Goal: Contribute content

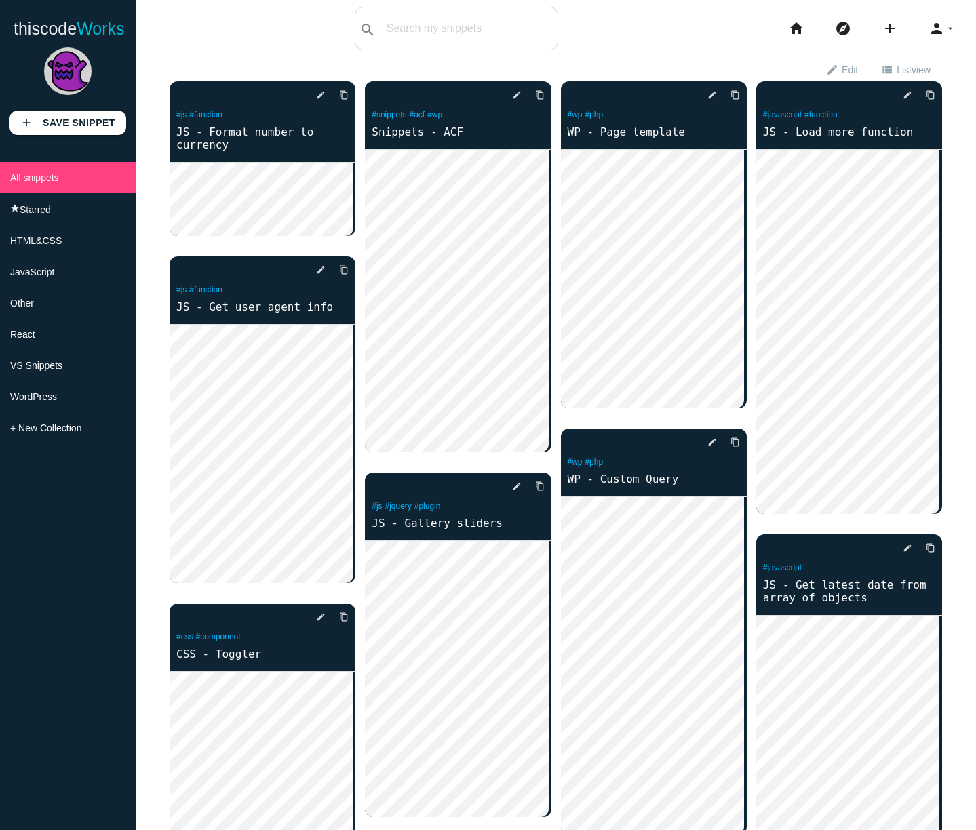
click at [632, 47] on div "thiscodeworks search All: All: Code: Title: Tag: All: Code: Title: Tag: search …" at bounding box center [488, 28] width 976 height 43
click at [882, 26] on icon "add" at bounding box center [890, 28] width 16 height 43
click at [907, 33] on link "code Snippet" at bounding box center [919, 24] width 95 height 34
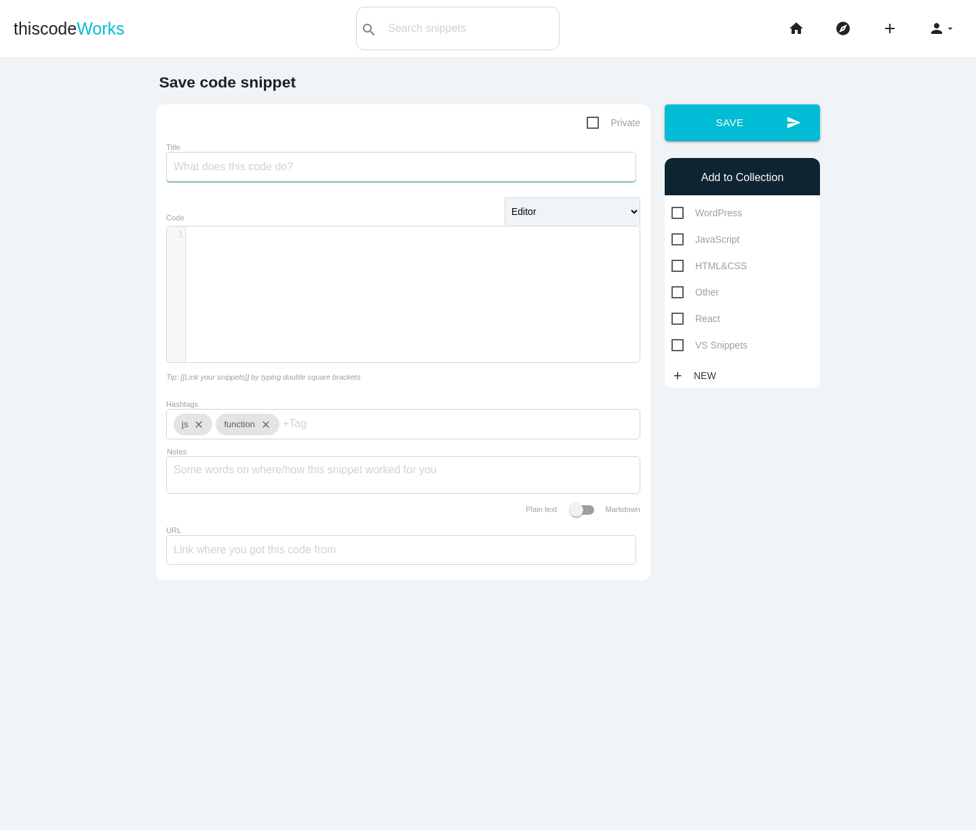
click at [250, 174] on input "Title" at bounding box center [401, 167] width 470 height 30
type input "JS - Check if objects are equal"
click at [374, 290] on div "​ x 1 ​" at bounding box center [413, 305] width 493 height 156
paste textarea ";"
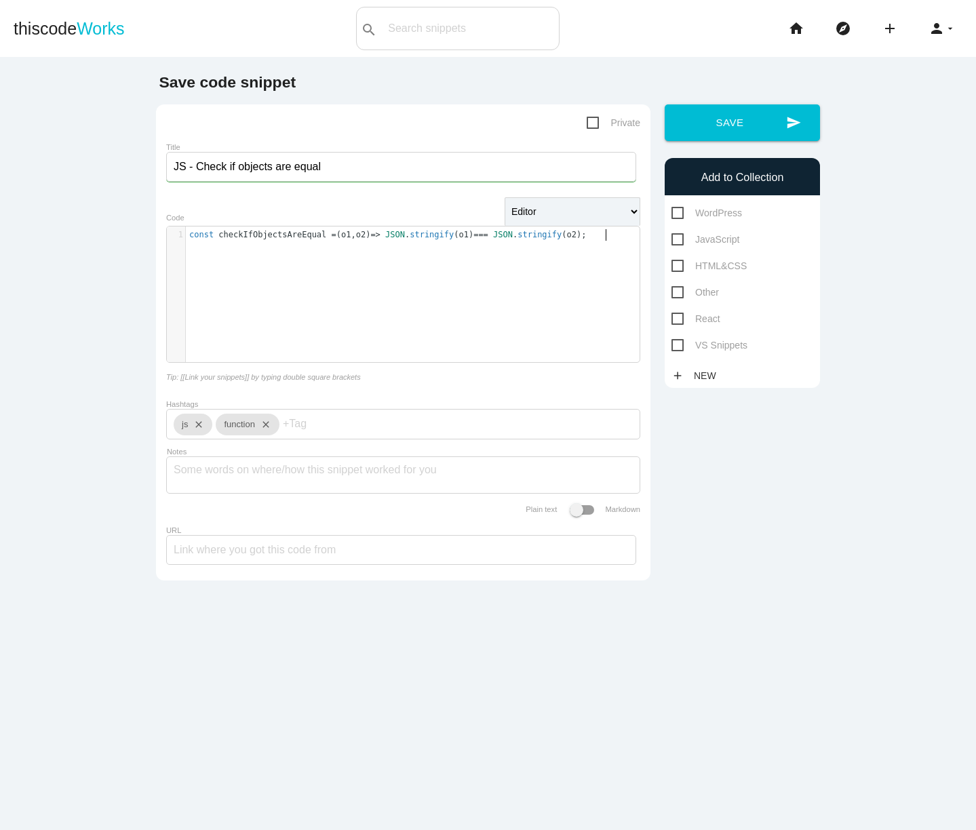
scroll to position [4, 1]
type textarea ";"
click at [587, 119] on span "Private" at bounding box center [614, 123] width 54 height 17
click at [587, 119] on input "Private" at bounding box center [591, 119] width 9 height 9
checkbox input "true"
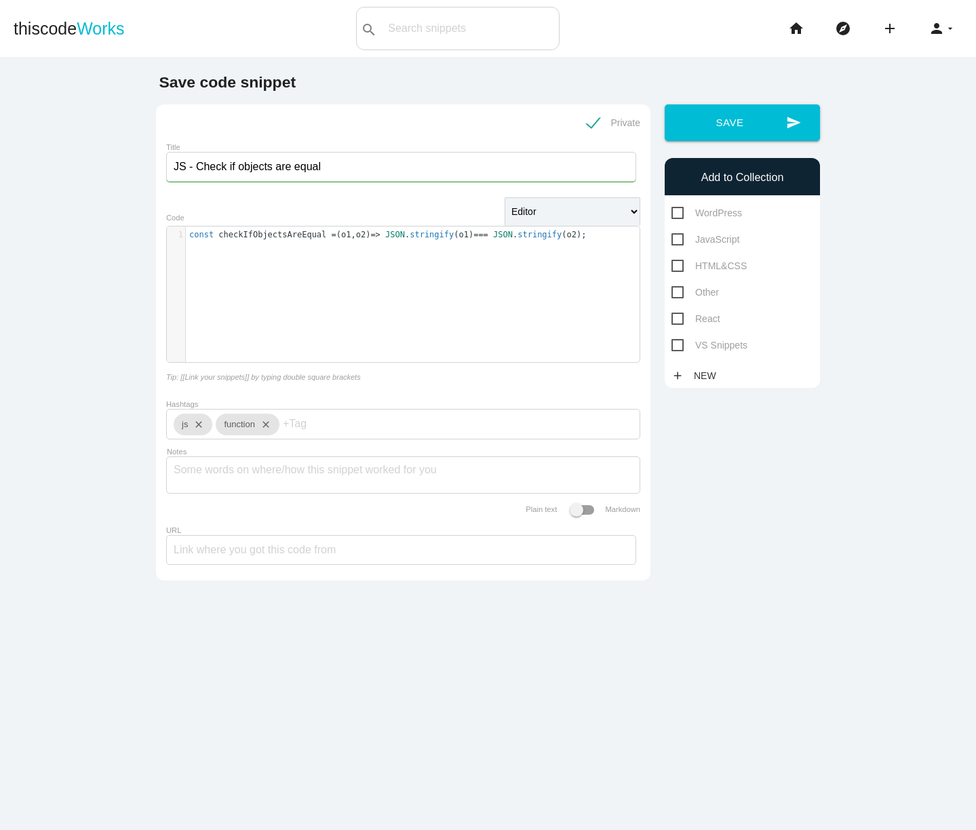
click at [726, 246] on span "JavaScript" at bounding box center [705, 239] width 68 height 17
click at [680, 240] on input "JavaScript" at bounding box center [675, 235] width 9 height 9
checkbox input "true"
click at [733, 132] on button "send Save" at bounding box center [742, 122] width 155 height 37
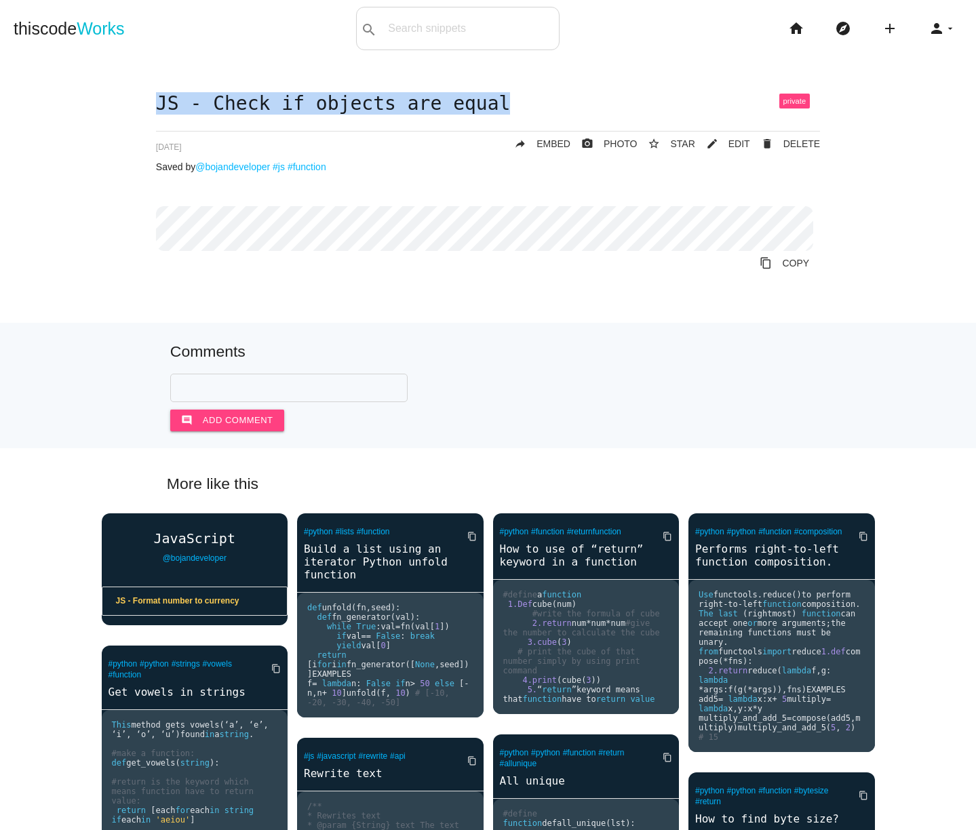
drag, startPoint x: 574, startPoint y: 106, endPoint x: 67, endPoint y: 102, distance: 507.3
click at [67, 102] on div "JS - Check if objects are equal delete DELETE mode_edit EDIT 68ecf19a5217d30014…" at bounding box center [488, 208] width 949 height 229
click at [81, 100] on div "JS - Check if objects are equal delete DELETE mode_edit EDIT 68ecf19a5217d30014…" at bounding box center [488, 208] width 949 height 229
drag, startPoint x: 389, startPoint y: 102, endPoint x: 545, endPoint y: 94, distance: 156.2
click at [538, 94] on div "JS - Check if objects are equal delete DELETE mode_edit EDIT 68ecf19a5217d30014…" at bounding box center [488, 208] width 949 height 229
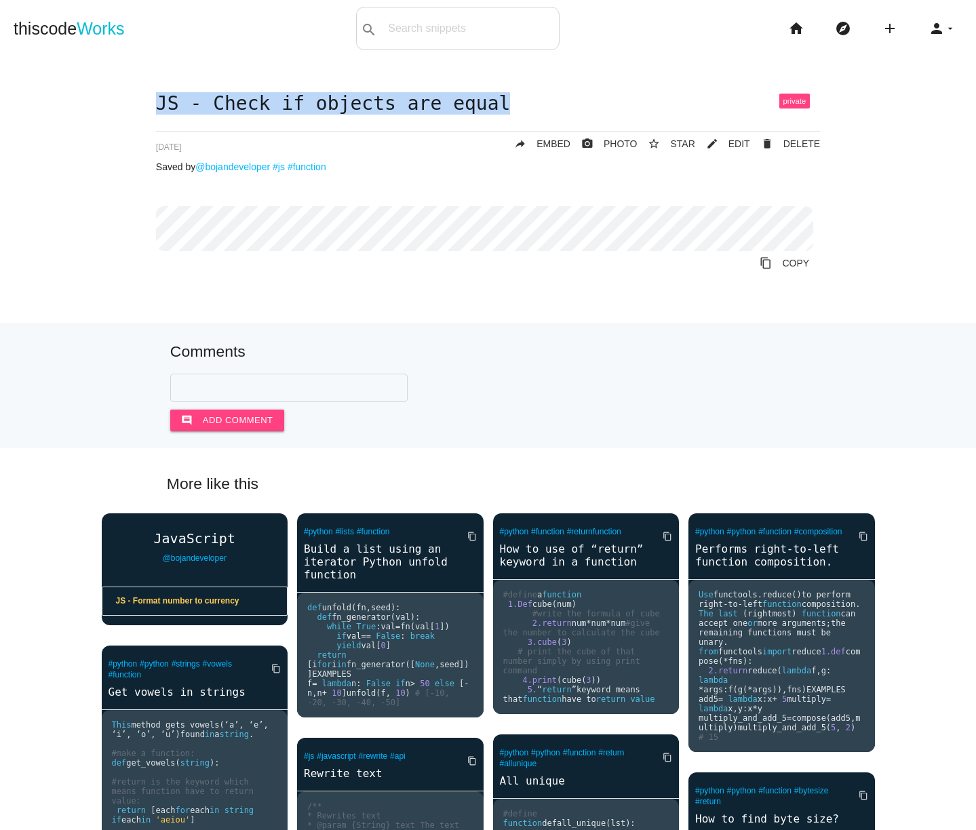
click at [553, 92] on main "JS - Check if objects are equal delete DELETE mode_edit EDIT 68ecf19a5217d30014…" at bounding box center [488, 803] width 976 height 1493
